Goal: Information Seeking & Learning: Learn about a topic

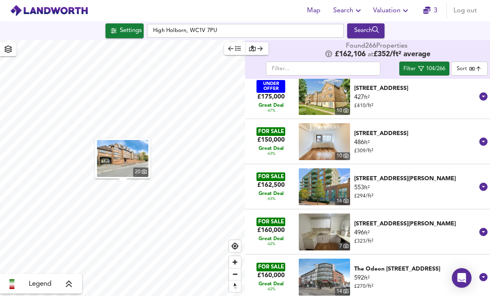
scroll to position [1125, 0]
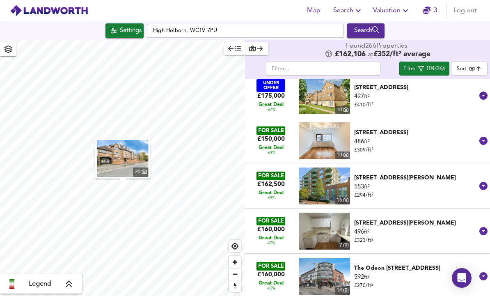
click at [420, 219] on div "[STREET_ADDRESS][PERSON_NAME]" at bounding box center [415, 223] width 123 height 8
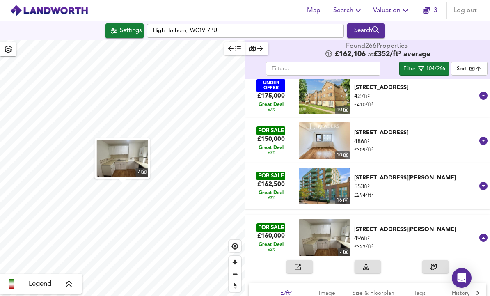
click at [303, 262] on div "button" at bounding box center [299, 266] width 10 height 9
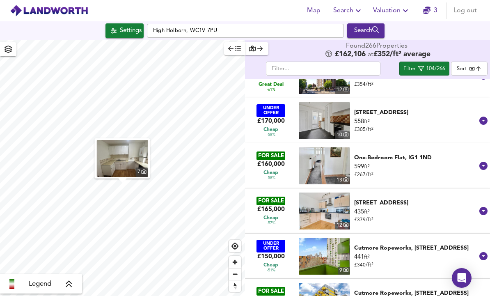
scroll to position [1542, 0]
click at [417, 117] on div "558 ft² £ 305 / ft²" at bounding box center [415, 125] width 123 height 16
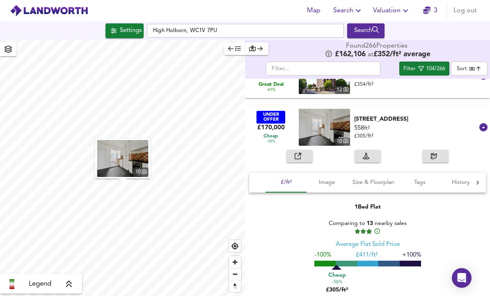
click at [373, 177] on span "Size & Floorplan" at bounding box center [373, 182] width 42 height 10
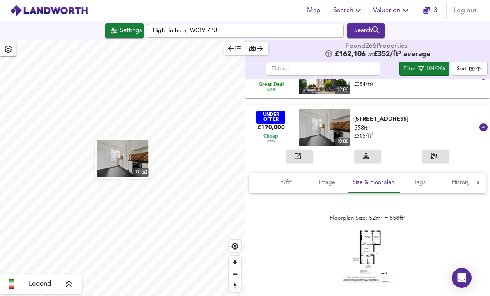
click at [380, 230] on img at bounding box center [367, 256] width 49 height 53
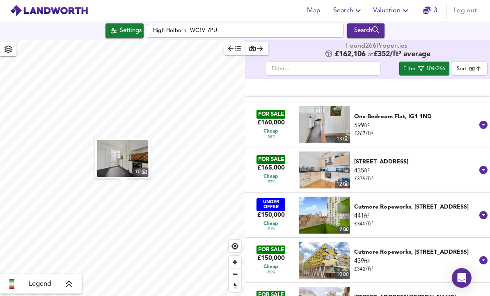
scroll to position [1753, 0]
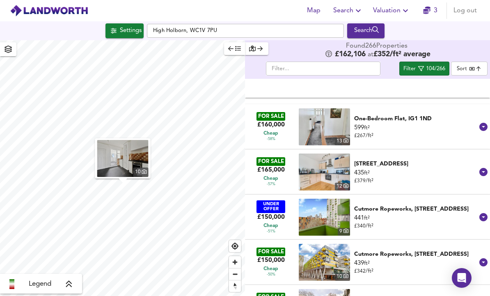
click at [414, 123] on div "599 ft² £ 267 / ft²" at bounding box center [415, 131] width 123 height 16
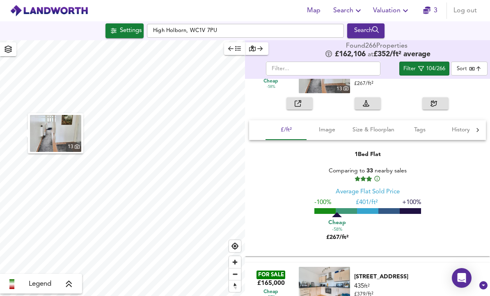
scroll to position [1781, 0]
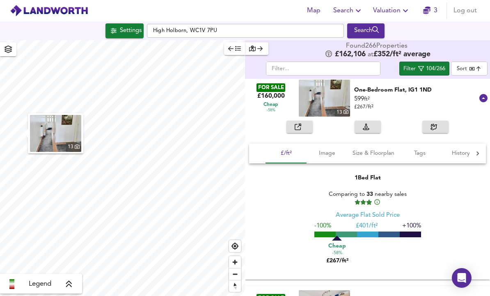
click at [306, 122] on span "button" at bounding box center [299, 126] width 18 height 9
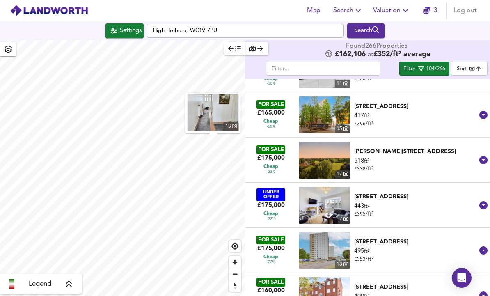
scroll to position [2836, 0]
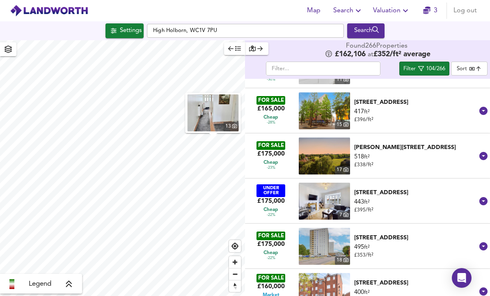
click at [419, 143] on div "[PERSON_NAME][STREET_ADDRESS]" at bounding box center [415, 147] width 123 height 8
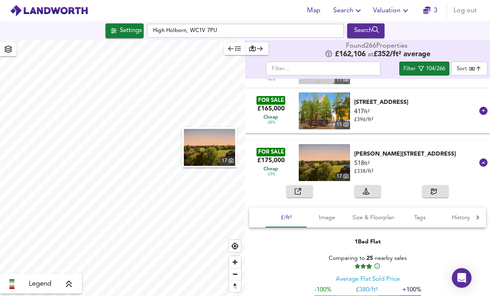
click at [297, 187] on div "button" at bounding box center [299, 191] width 10 height 9
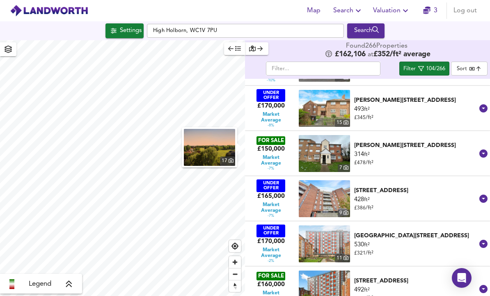
scroll to position [3552, 0]
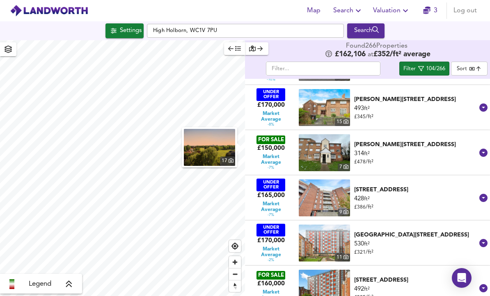
click at [130, 25] on div "Settings" at bounding box center [131, 30] width 22 height 11
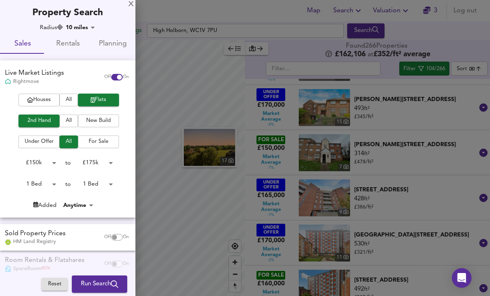
click at [104, 161] on body "Map Search Valuation 3 Log out Settings [GEOGRAPHIC_DATA] Search 17 Legend Foun…" at bounding box center [245, 148] width 490 height 296
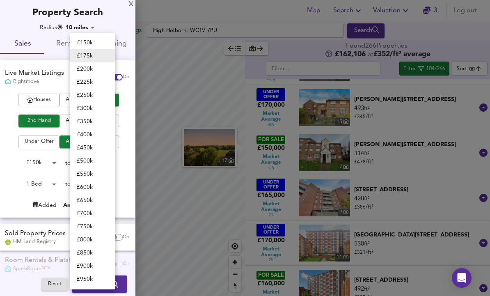
click at [43, 161] on div at bounding box center [245, 148] width 490 height 296
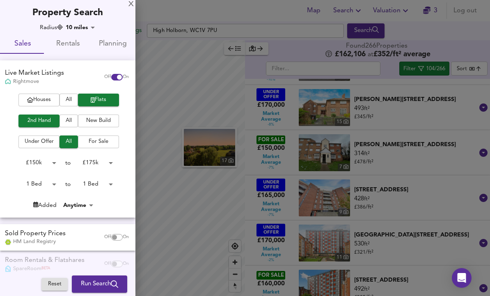
click at [50, 159] on body "Map Search Valuation 3 Log out Settings [GEOGRAPHIC_DATA] Search 17 Legend Foun…" at bounding box center [245, 148] width 490 height 296
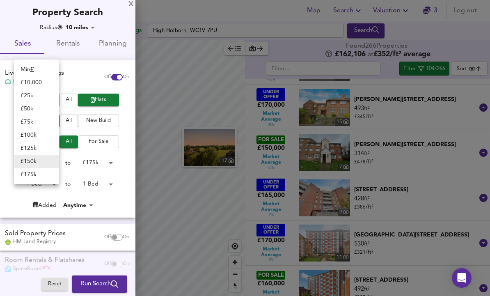
click at [41, 170] on li "£ 175k" at bounding box center [36, 174] width 45 height 13
type input "175000"
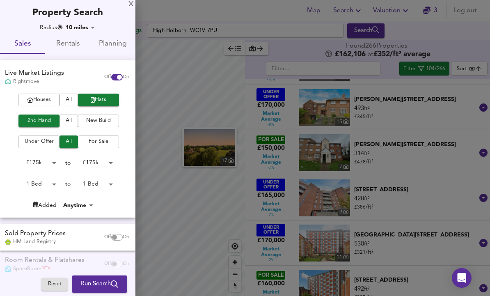
click at [103, 161] on body "Map Search Valuation 3 Log out Settings [GEOGRAPHIC_DATA] Search 17 Legend Foun…" at bounding box center [245, 148] width 490 height 296
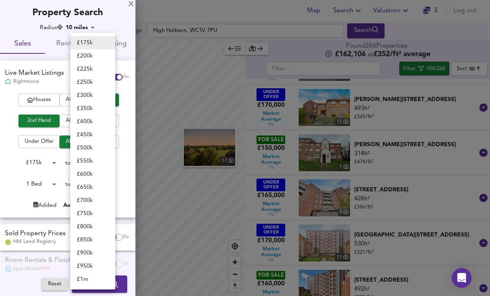
click at [105, 97] on li "£ 300k" at bounding box center [92, 95] width 45 height 13
type input "300000"
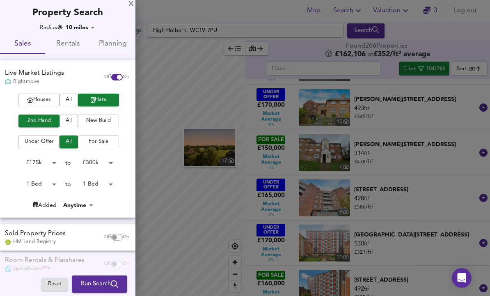
click at [82, 24] on body "Map Search Valuation 3 Log out Settings [GEOGRAPHIC_DATA] Search 17 Legend Foun…" at bounding box center [245, 148] width 490 height 296
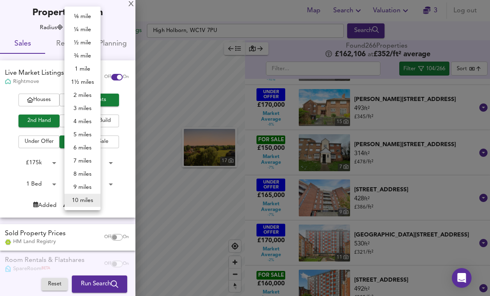
click at [89, 110] on li "3 miles" at bounding box center [82, 108] width 36 height 13
type input "4827"
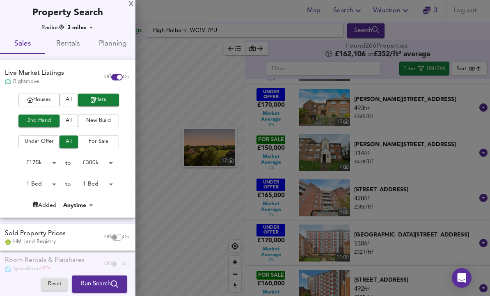
click at [108, 280] on span "Run Search" at bounding box center [99, 283] width 37 height 11
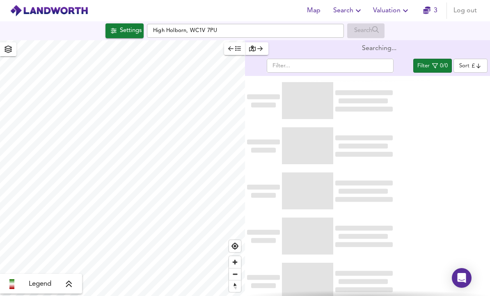
type input "bestdeal"
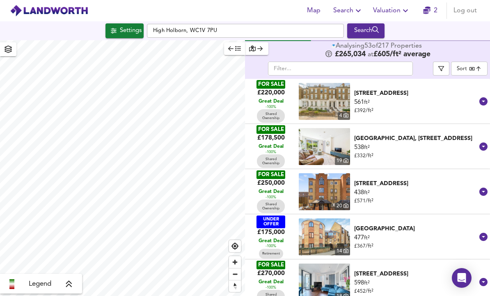
click at [444, 66] on icon "button" at bounding box center [441, 69] width 6 height 6
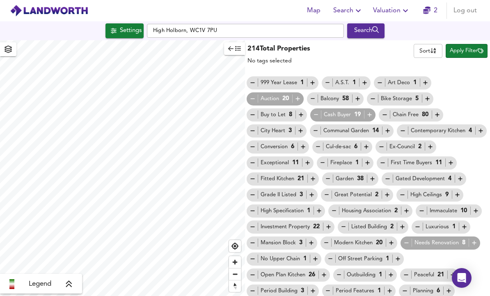
click at [318, 111] on icon "button" at bounding box center [315, 114] width 7 height 7
click at [253, 98] on icon "button" at bounding box center [252, 98] width 4 height 0
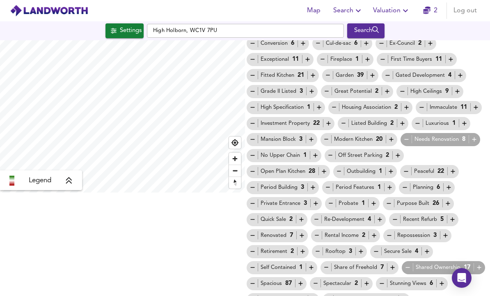
scroll to position [103, 0]
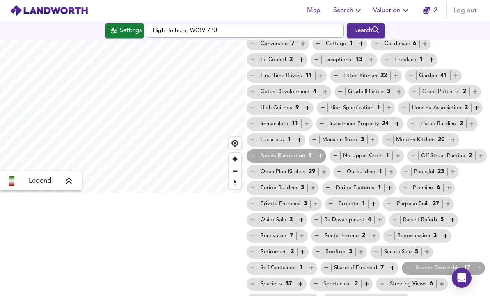
click at [408, 264] on icon "button" at bounding box center [407, 267] width 7 height 7
click at [253, 248] on icon "button" at bounding box center [252, 251] width 7 height 7
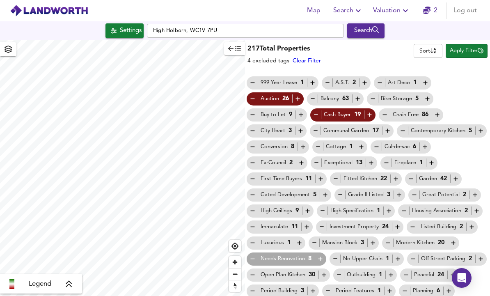
scroll to position [0, 0]
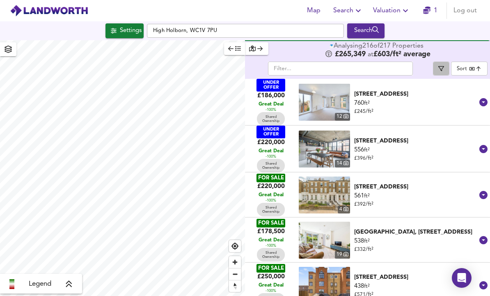
scroll to position [26, 0]
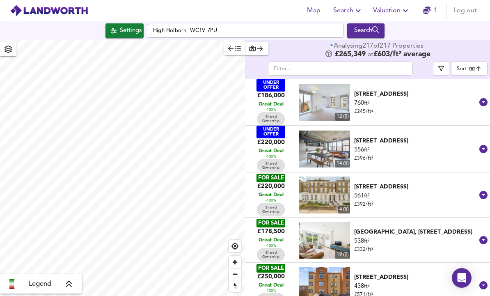
click at [439, 66] on icon "button" at bounding box center [441, 69] width 6 height 6
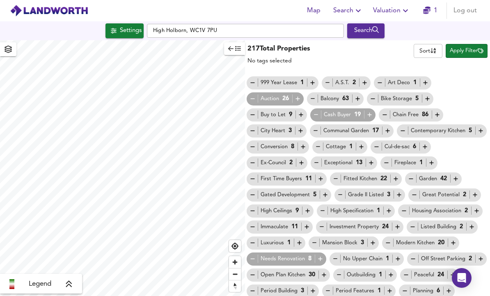
click at [314, 111] on icon "button" at bounding box center [315, 114] width 7 height 7
click at [253, 95] on icon "button" at bounding box center [252, 98] width 7 height 7
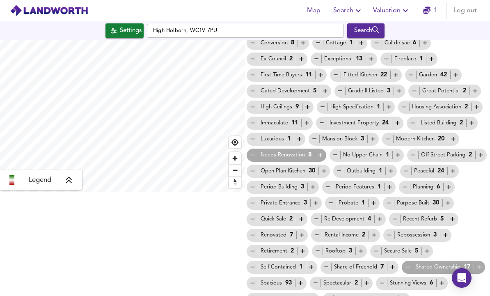
scroll to position [103, 0]
click at [407, 264] on icon "button" at bounding box center [407, 267] width 7 height 7
click at [253, 248] on icon "button" at bounding box center [252, 251] width 7 height 7
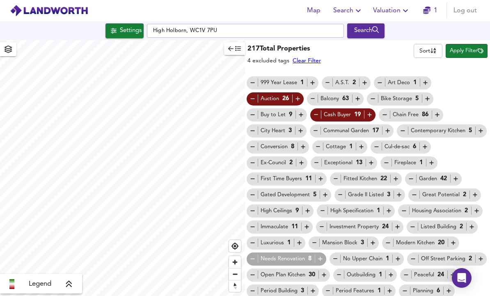
scroll to position [0, 0]
click at [470, 46] on span "Apply Filter" at bounding box center [466, 50] width 34 height 9
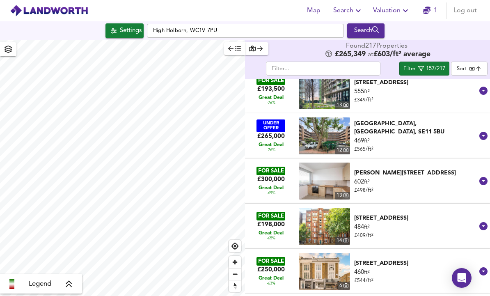
scroll to position [320, 0]
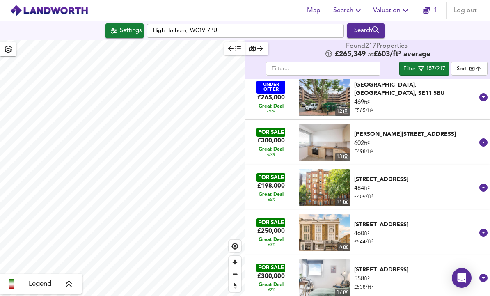
click at [486, 228] on icon at bounding box center [483, 232] width 8 height 8
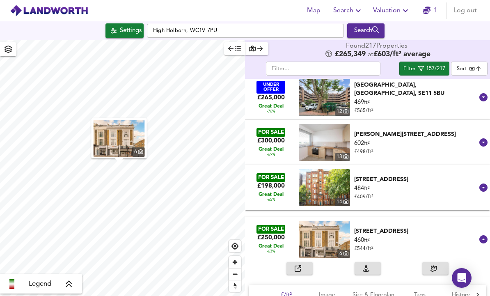
click at [388, 289] on span "Size & Floorplan" at bounding box center [373, 294] width 42 height 10
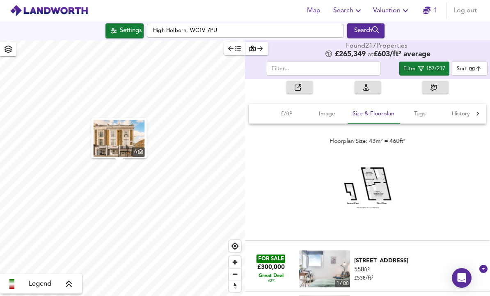
scroll to position [500, 0]
click at [0, 23] on div "Settings High Holborn, WC1V 7PU Search" at bounding box center [245, 30] width 490 height 15
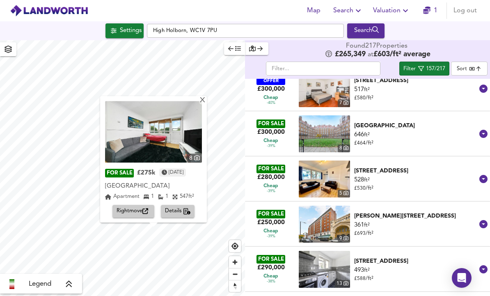
scroll to position [2161, 0]
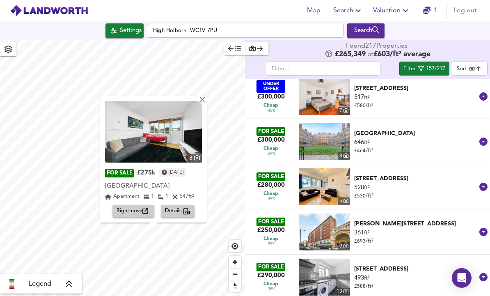
click at [206, 97] on div "X" at bounding box center [202, 101] width 7 height 8
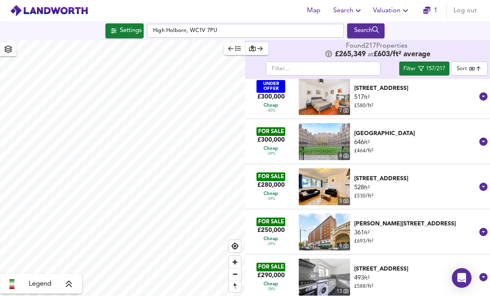
click at [11, 46] on icon "button" at bounding box center [8, 49] width 8 height 7
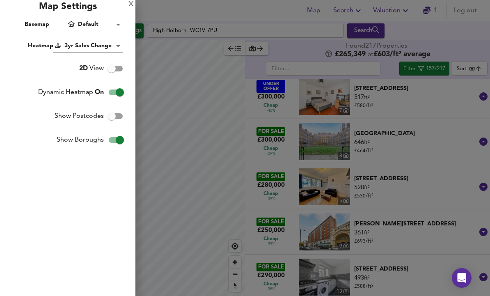
click at [113, 116] on input "Show Postcodes" at bounding box center [111, 116] width 47 height 16
checkbox input "true"
click at [118, 140] on input "Show Boroughs" at bounding box center [119, 140] width 47 height 16
checkbox input "false"
click at [191, 93] on div at bounding box center [245, 148] width 490 height 296
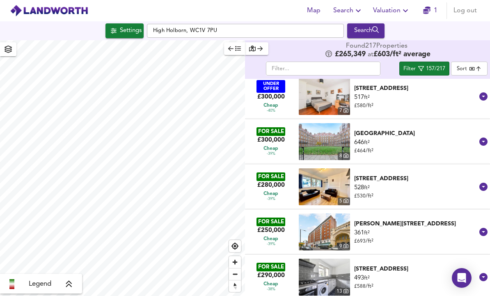
click at [13, 43] on span "button" at bounding box center [8, 48] width 13 height 11
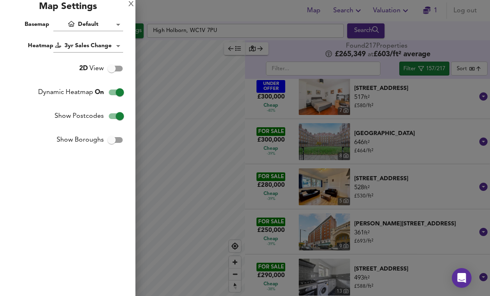
click at [113, 44] on body "Map Search Valuation 1 Log out Settings [GEOGRAPHIC_DATA] Search Legend Found 2…" at bounding box center [245, 148] width 490 height 296
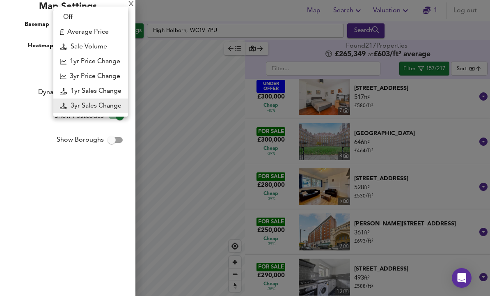
click at [114, 88] on li "1yr Sales Change" at bounding box center [90, 91] width 75 height 15
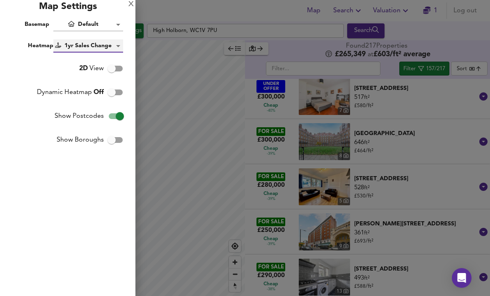
type input "sc1y"
click at [132, 7] on div "X" at bounding box center [130, 5] width 5 height 6
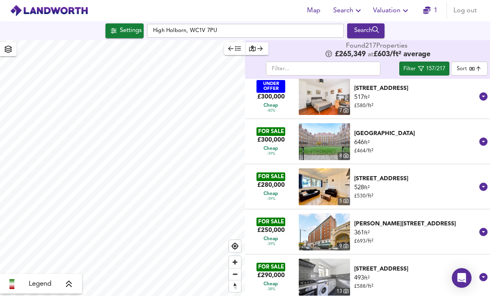
checkbox input "true"
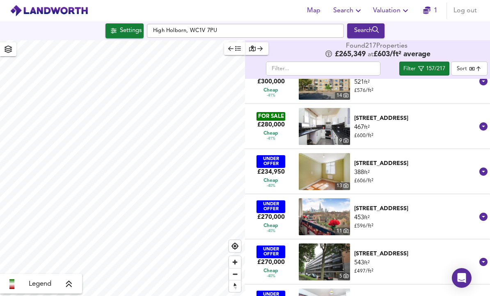
scroll to position [1905, 0]
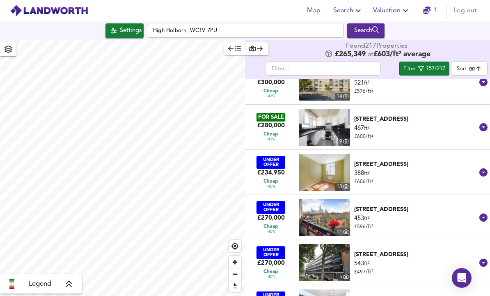
click at [452, 115] on div "[STREET_ADDRESS]" at bounding box center [415, 119] width 123 height 8
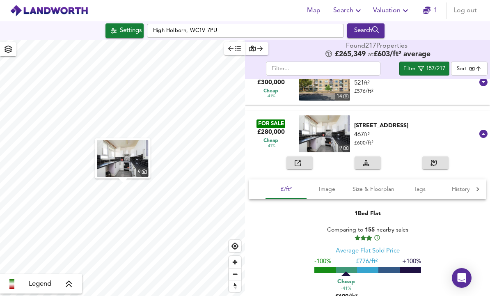
click at [304, 158] on div "button" at bounding box center [299, 162] width 10 height 9
click at [486, 130] on icon at bounding box center [483, 134] width 8 height 8
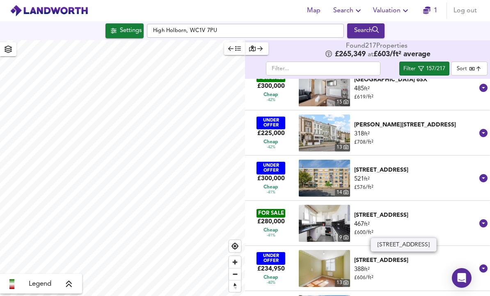
scroll to position [1807, 0]
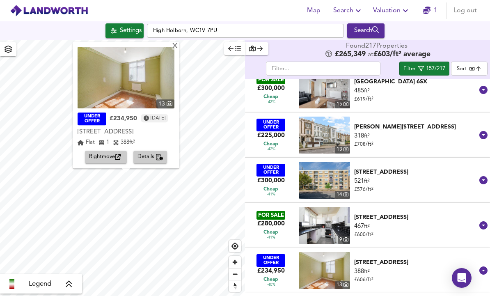
click at [178, 43] on div "X" at bounding box center [174, 47] width 7 height 8
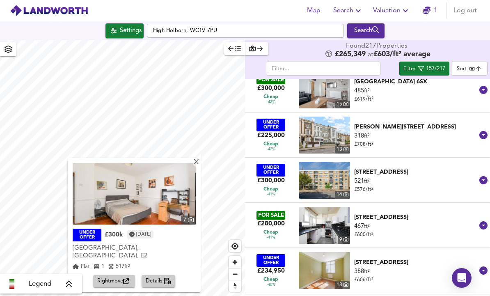
click at [197, 159] on div "X" at bounding box center [196, 163] width 7 height 8
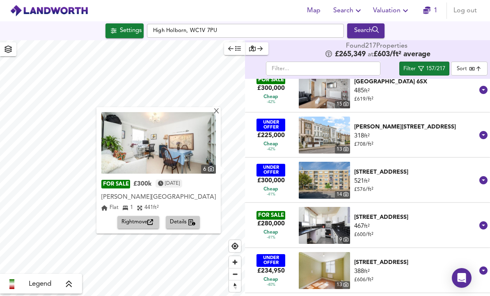
click at [216, 108] on div "X" at bounding box center [216, 112] width 7 height 8
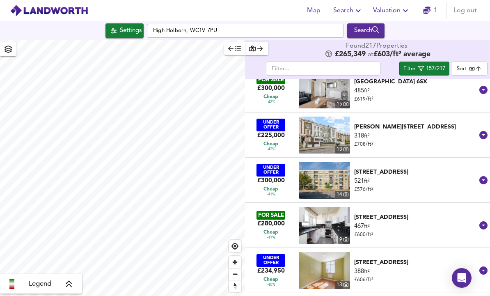
click at [431, 64] on span "Filter 157/217" at bounding box center [424, 69] width 42 height 10
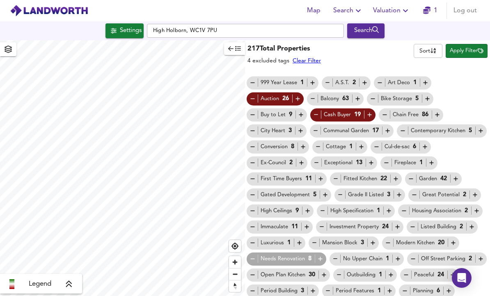
scroll to position [0, 0]
click at [225, 50] on button "button" at bounding box center [234, 48] width 21 height 13
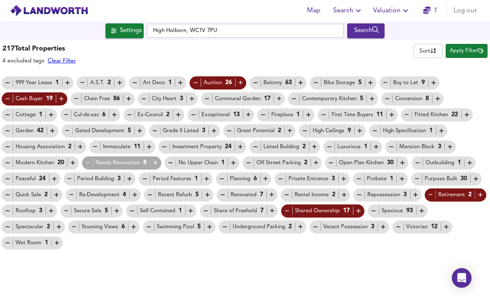
click at [467, 47] on span "Apply Filter" at bounding box center [466, 50] width 34 height 9
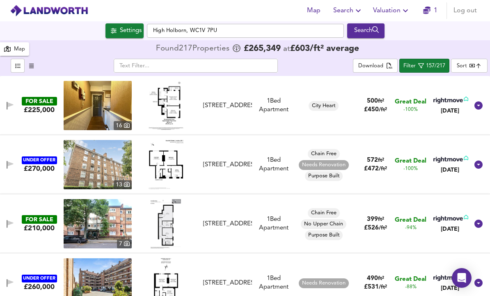
click at [11, 47] on div "Map" at bounding box center [14, 49] width 21 height 10
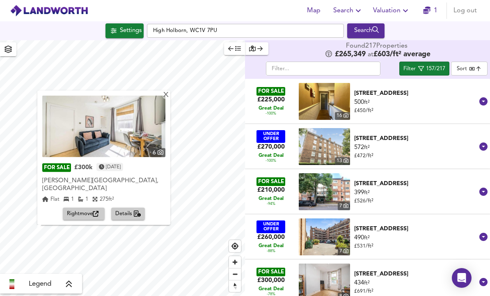
click at [169, 99] on div "X" at bounding box center [165, 95] width 7 height 8
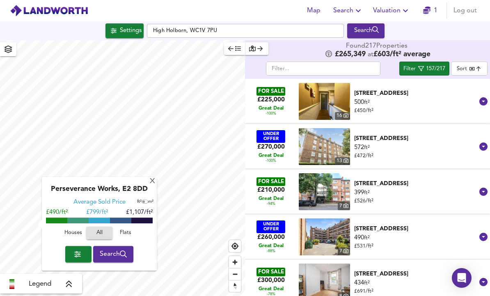
click at [153, 184] on div "X" at bounding box center [152, 182] width 7 height 8
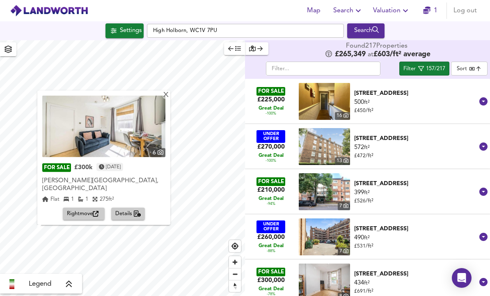
click at [169, 99] on div "X" at bounding box center [165, 95] width 7 height 8
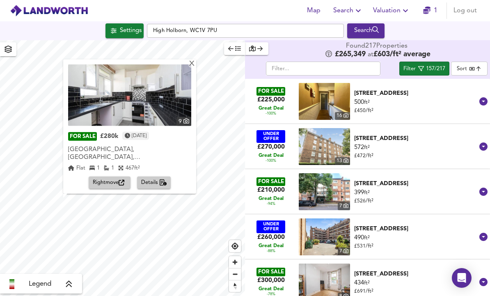
click at [195, 68] on div "X" at bounding box center [191, 64] width 7 height 8
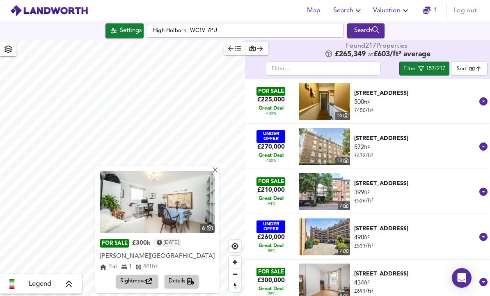
click at [217, 171] on div "X" at bounding box center [215, 171] width 7 height 8
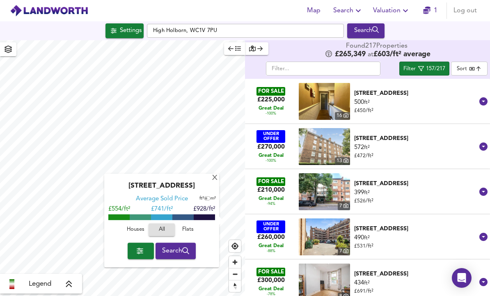
click at [213, 178] on div "X" at bounding box center [214, 178] width 7 height 8
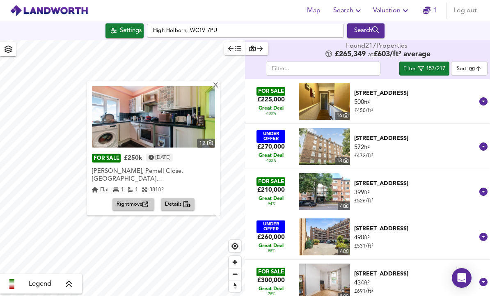
click at [215, 89] on div "X" at bounding box center [215, 86] width 7 height 8
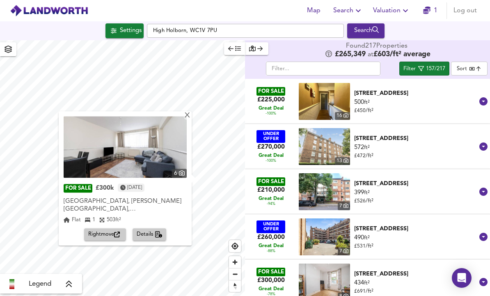
click at [106, 233] on span "Rightmove" at bounding box center [105, 234] width 34 height 9
click at [187, 116] on div "X" at bounding box center [187, 116] width 7 height 8
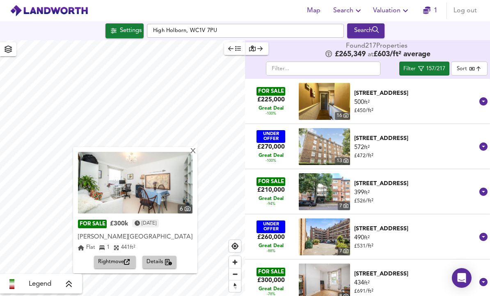
click at [196, 151] on div "X" at bounding box center [192, 152] width 7 height 8
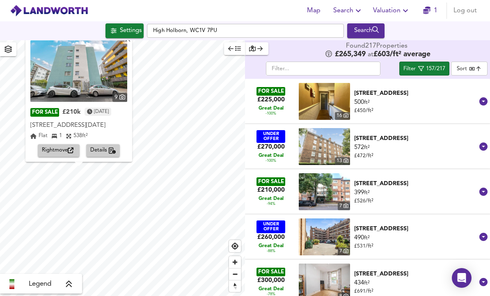
click at [70, 150] on icon "button" at bounding box center [71, 151] width 6 height 6
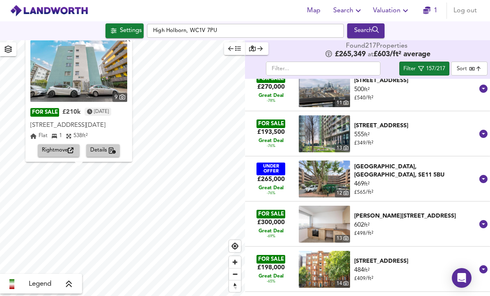
scroll to position [239, 0]
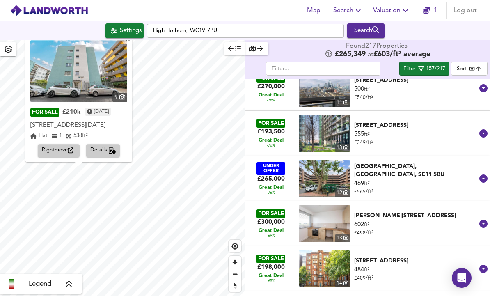
click at [110, 151] on span "Details" at bounding box center [103, 150] width 26 height 9
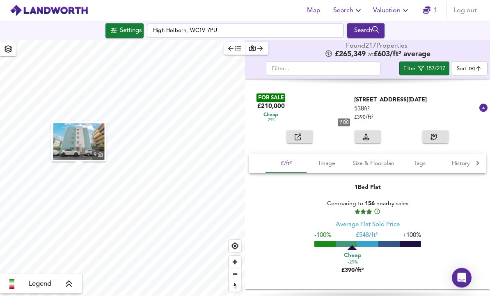
scroll to position [27, 0]
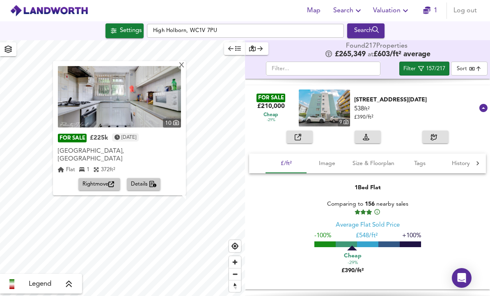
click at [181, 61] on div "X" at bounding box center [181, 65] width 7 height 8
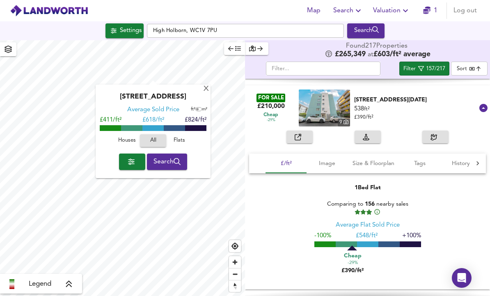
click at [207, 85] on div "X" at bounding box center [206, 89] width 7 height 8
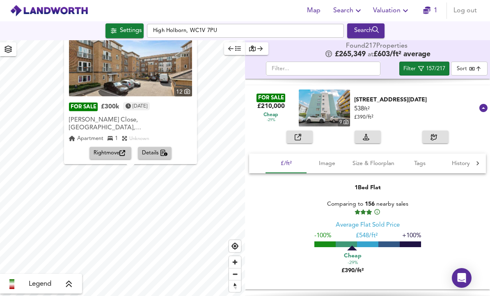
scroll to position [18, 0]
click at [196, 30] on div "X" at bounding box center [192, 34] width 7 height 8
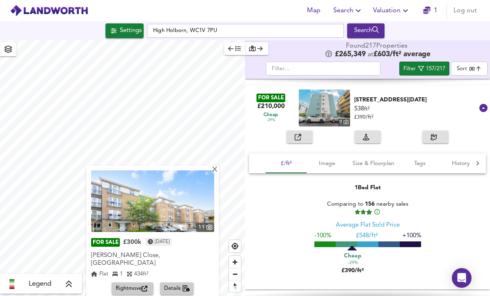
click at [218, 166] on div "X" at bounding box center [214, 170] width 7 height 8
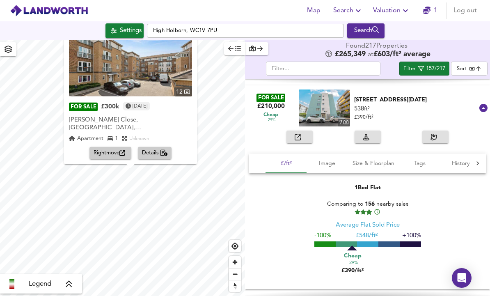
click at [161, 148] on span "Details" at bounding box center [155, 152] width 26 height 9
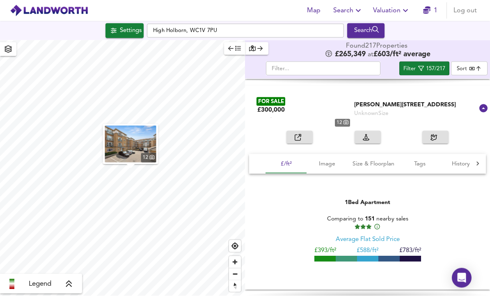
scroll to position [27, 0]
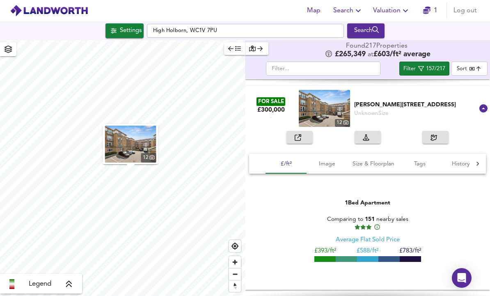
click at [296, 134] on icon "button" at bounding box center [297, 137] width 7 height 7
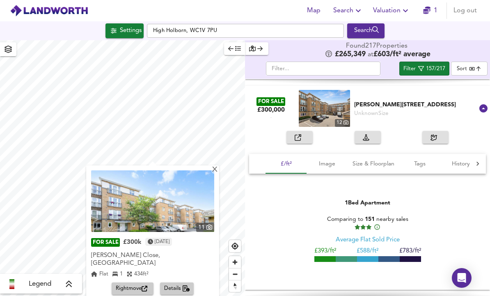
click at [139, 284] on span "Rightmove" at bounding box center [133, 288] width 34 height 9
click at [218, 166] on div "X" at bounding box center [214, 170] width 7 height 8
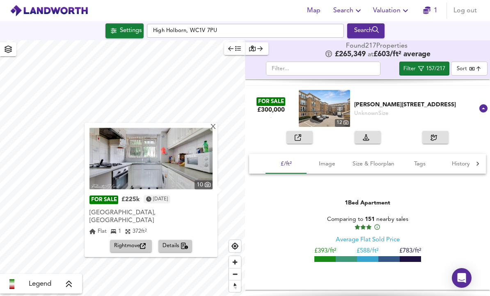
click at [214, 123] on div "X" at bounding box center [213, 127] width 7 height 8
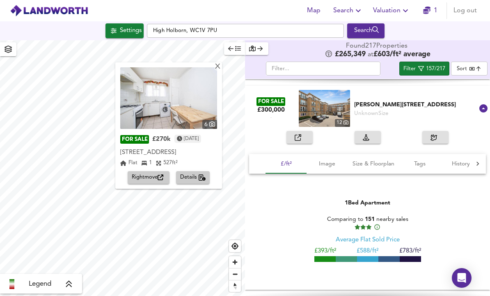
click at [159, 175] on icon "button" at bounding box center [160, 178] width 6 height 6
click at [221, 63] on div "X" at bounding box center [217, 67] width 7 height 8
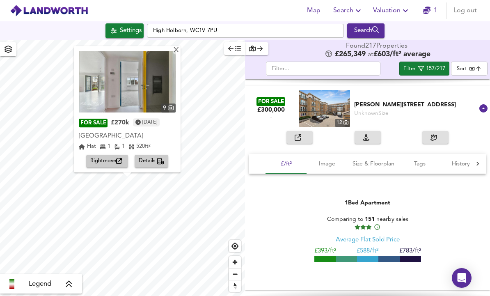
click at [119, 158] on icon "button" at bounding box center [119, 161] width 6 height 6
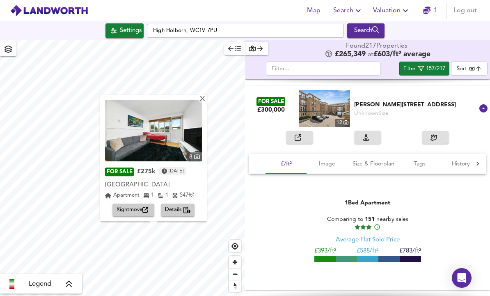
click at [140, 205] on span "Rightmove" at bounding box center [133, 209] width 34 height 9
click at [206, 96] on div "X" at bounding box center [202, 100] width 7 height 8
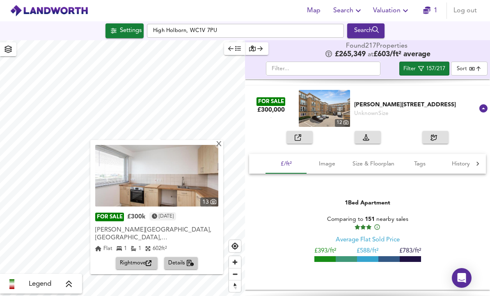
click at [146, 260] on icon "button" at bounding box center [149, 263] width 6 height 6
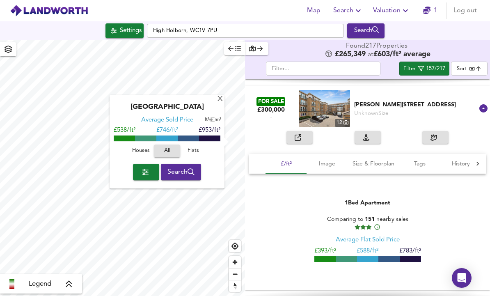
click at [222, 96] on div "X" at bounding box center [219, 100] width 7 height 8
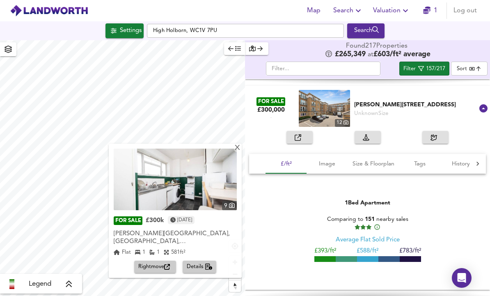
click at [164, 262] on span "Rightmove" at bounding box center [155, 266] width 34 height 9
click at [241, 144] on div "X" at bounding box center [237, 148] width 7 height 8
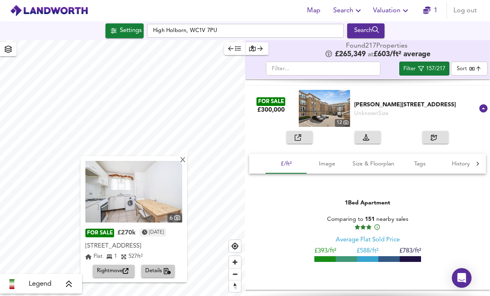
click at [101, 266] on span "Rightmove" at bounding box center [114, 270] width 34 height 9
click at [477, 100] on div "[PERSON_NAME][STREET_ADDRESS]" at bounding box center [415, 104] width 123 height 8
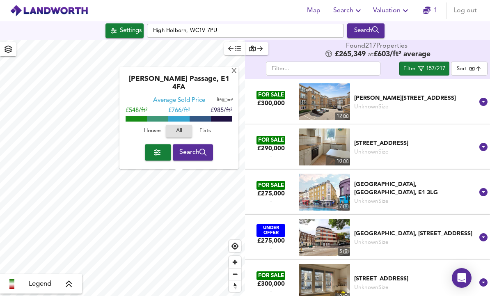
click at [233, 68] on div "X" at bounding box center [233, 72] width 7 height 8
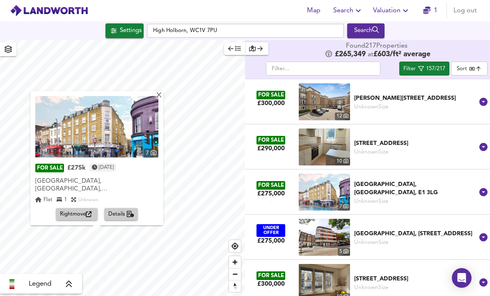
click at [162, 91] on div "X" at bounding box center [158, 95] width 7 height 8
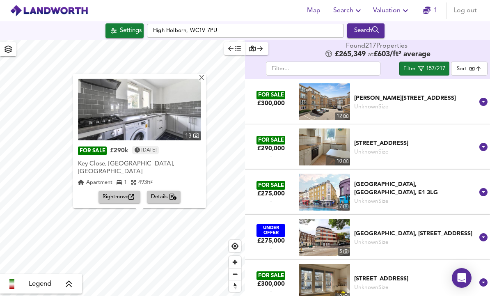
click at [205, 74] on div "X" at bounding box center [201, 78] width 7 height 8
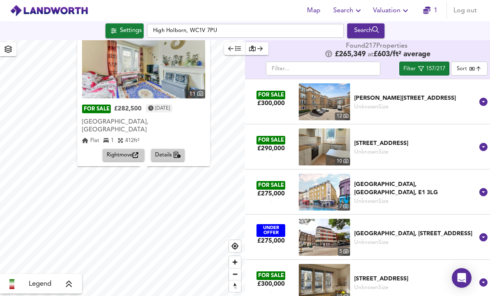
click at [135, 152] on icon "button" at bounding box center [135, 155] width 6 height 6
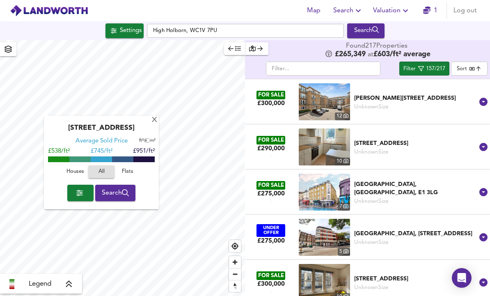
click at [153, 116] on div "X" at bounding box center [154, 120] width 7 height 8
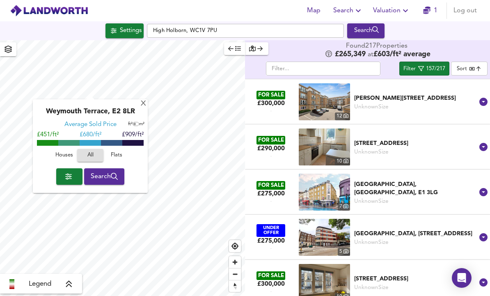
click at [145, 100] on div "X" at bounding box center [143, 104] width 7 height 8
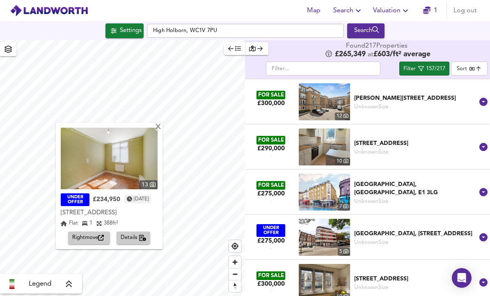
click at [97, 233] on span "Rightmove" at bounding box center [89, 237] width 34 height 9
click at [162, 123] on div "X" at bounding box center [158, 127] width 7 height 8
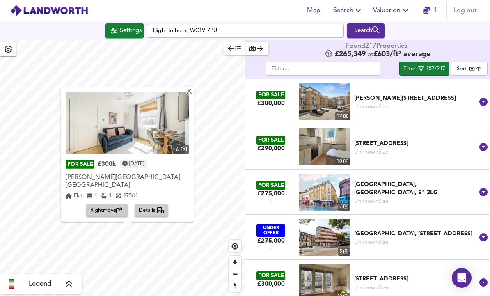
click at [193, 88] on div "X" at bounding box center [189, 92] width 7 height 8
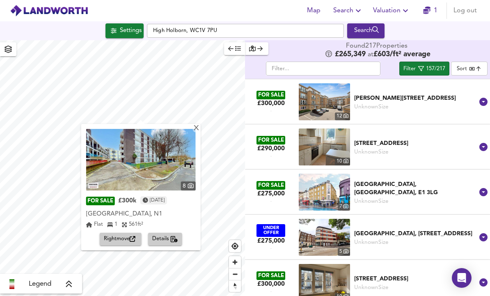
click at [199, 125] on div "X" at bounding box center [195, 129] width 7 height 8
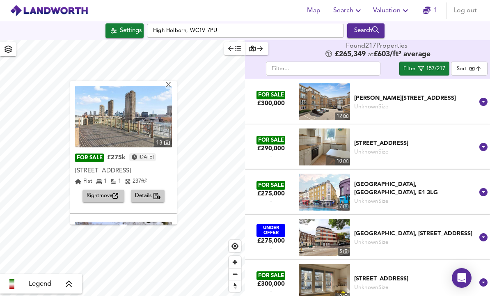
click at [172, 82] on div "X" at bounding box center [168, 86] width 7 height 8
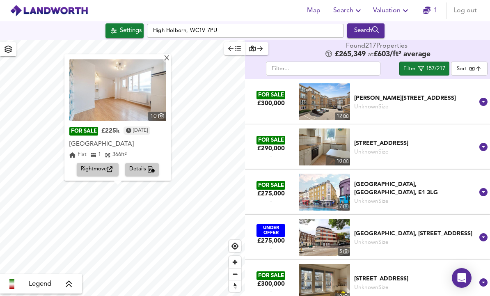
click at [170, 55] on div "X" at bounding box center [166, 59] width 7 height 8
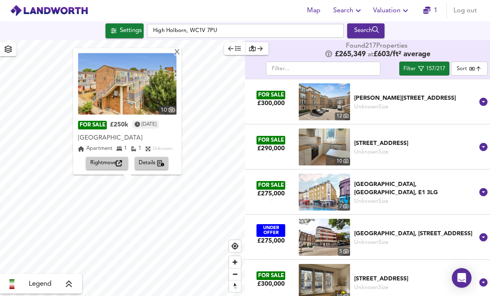
click at [180, 49] on div "X" at bounding box center [176, 53] width 7 height 8
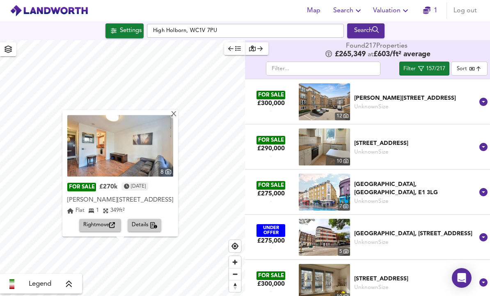
click at [177, 111] on div "X" at bounding box center [173, 115] width 7 height 8
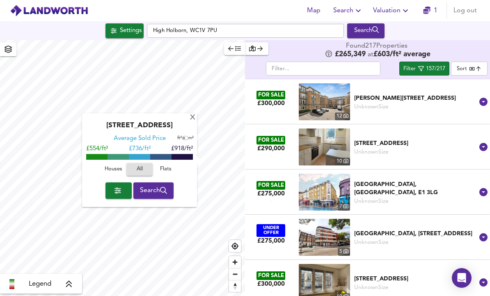
click at [196, 114] on div "X" at bounding box center [192, 118] width 7 height 8
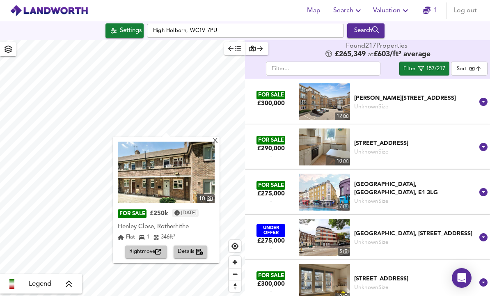
click at [219, 137] on div "X" at bounding box center [215, 141] width 7 height 8
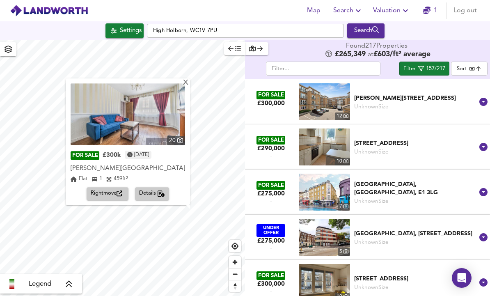
click at [147, 189] on span "Details" at bounding box center [152, 193] width 26 height 9
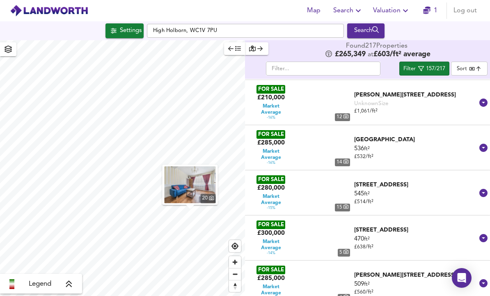
scroll to position [3373, 0]
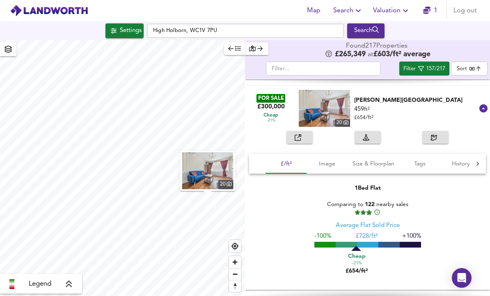
click at [485, 104] on icon at bounding box center [483, 108] width 8 height 8
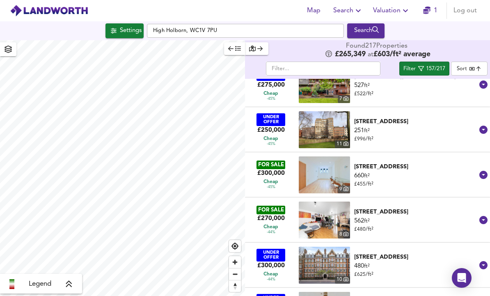
scroll to position [1280, 0]
click at [483, 170] on icon at bounding box center [483, 175] width 10 height 10
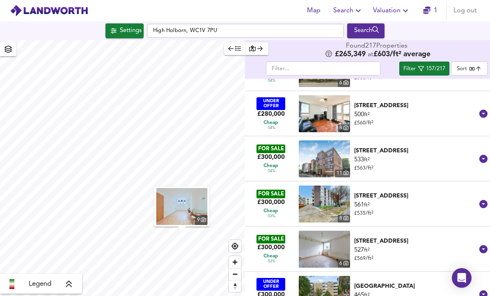
scroll to position [890, 0]
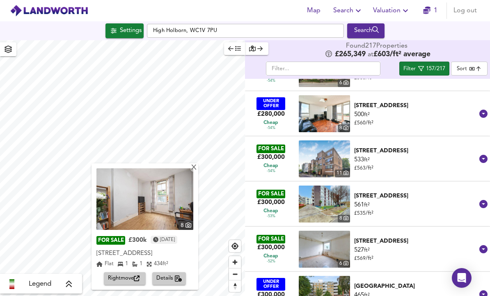
click at [171, 249] on div "[STREET_ADDRESS]" at bounding box center [144, 253] width 97 height 8
click at [171, 273] on span "Details" at bounding box center [169, 277] width 26 height 9
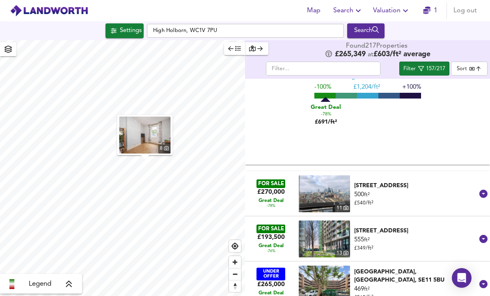
scroll to position [180, 0]
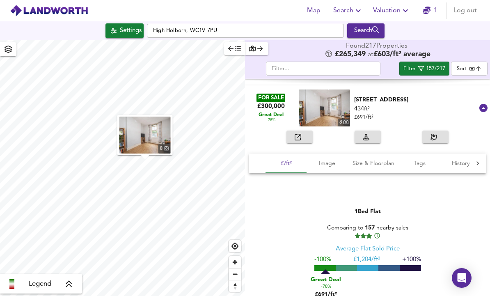
click at [305, 132] on span "button" at bounding box center [299, 136] width 18 height 9
